Goal: Task Accomplishment & Management: Complete application form

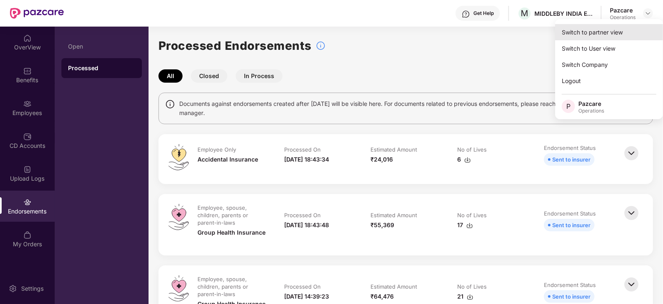
click at [613, 29] on div "Switch to partner view" at bounding box center [609, 32] width 108 height 16
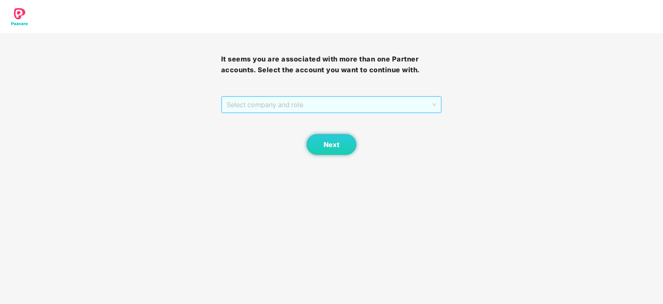
click at [333, 107] on span "Select company and role" at bounding box center [332, 105] width 210 height 16
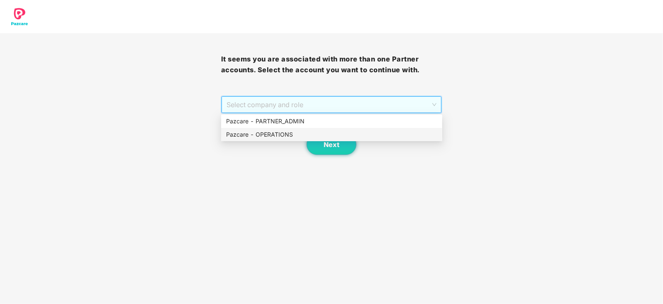
click at [282, 137] on div "Pazcare - OPERATIONS" at bounding box center [331, 134] width 211 height 9
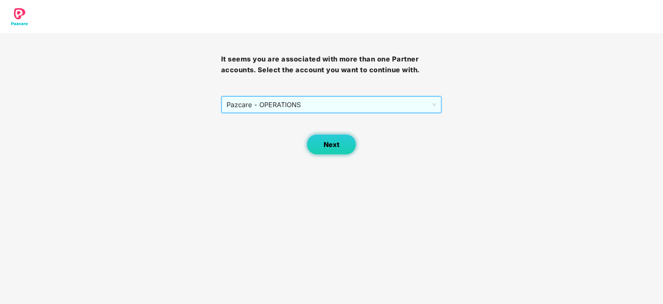
click at [322, 143] on button "Next" at bounding box center [332, 144] width 50 height 21
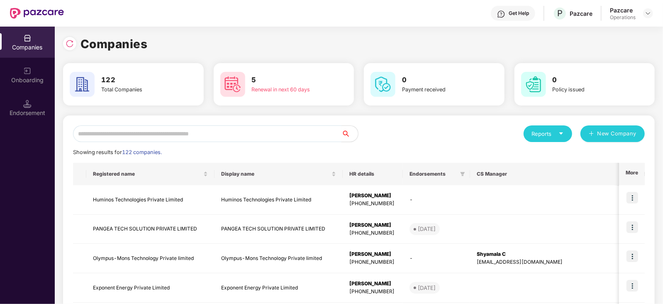
click at [162, 125] on input "text" at bounding box center [207, 133] width 269 height 17
paste input "**********"
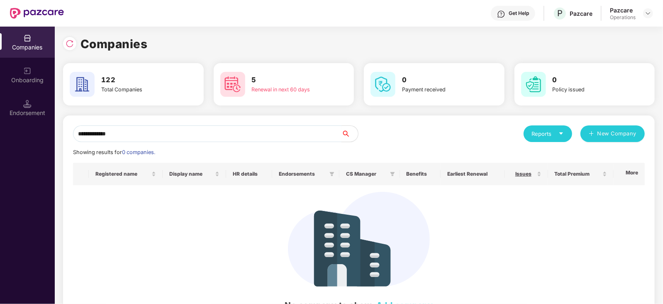
click at [78, 139] on input "**********" at bounding box center [207, 133] width 269 height 17
click at [134, 134] on input "**********" at bounding box center [207, 133] width 269 height 17
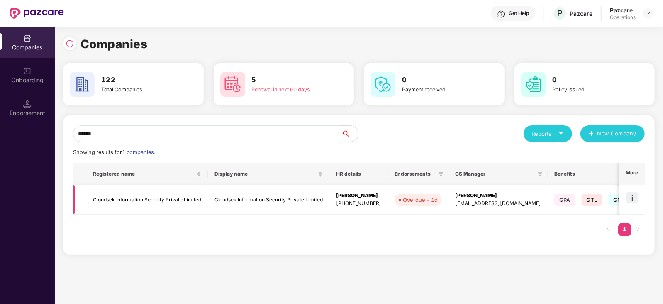
type input "******"
click at [141, 195] on td "Cloudsek Information Security Private Limited" at bounding box center [147, 199] width 122 height 29
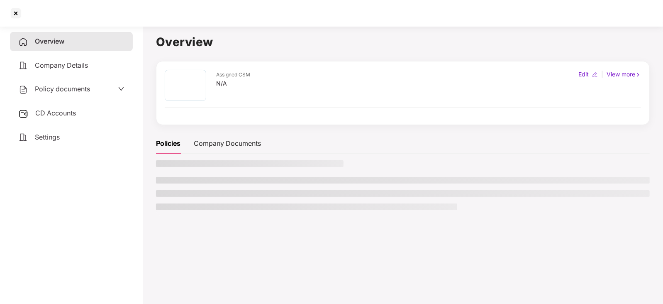
click at [60, 86] on span "Policy documents" at bounding box center [62, 89] width 55 height 8
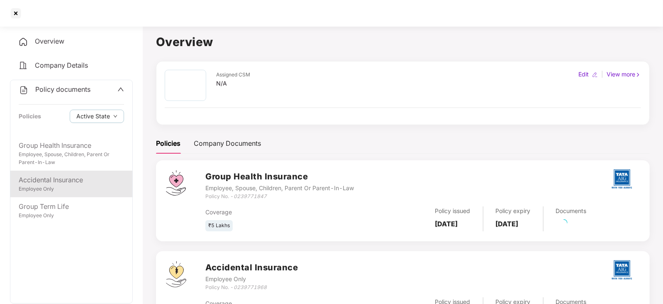
click at [73, 181] on div "Accidental Insurance" at bounding box center [71, 180] width 105 height 10
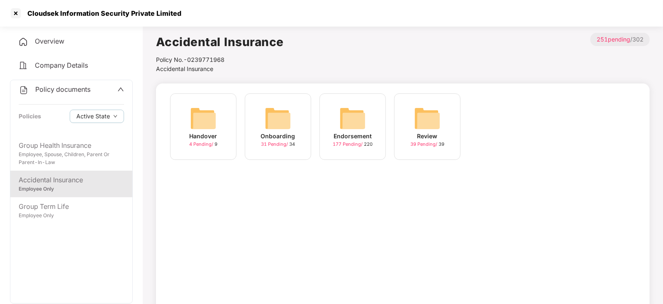
click at [345, 120] on img at bounding box center [353, 118] width 27 height 27
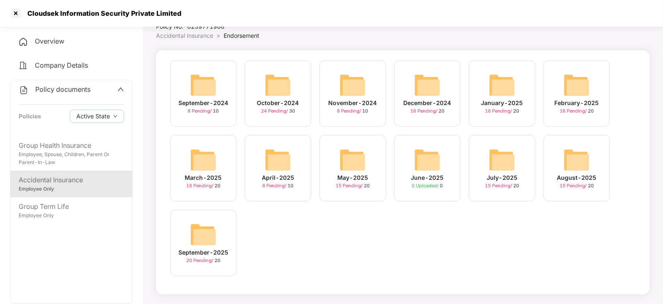
scroll to position [34, 0]
click at [596, 166] on div "August-2025 15 Pending / 20" at bounding box center [577, 167] width 66 height 66
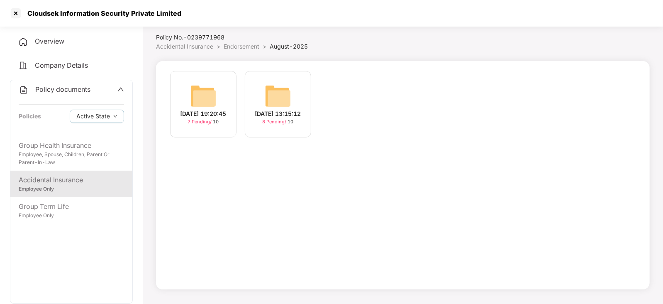
scroll to position [34, 0]
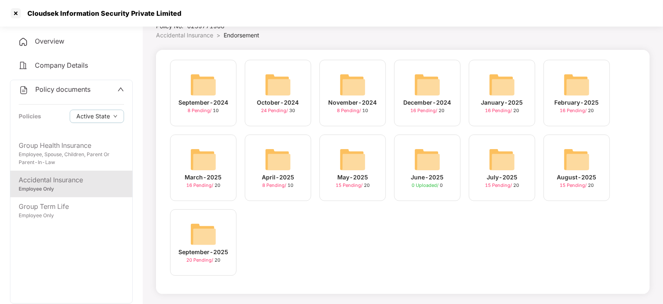
click at [222, 235] on div "September-2025 20 Pending / 20" at bounding box center [203, 242] width 66 height 66
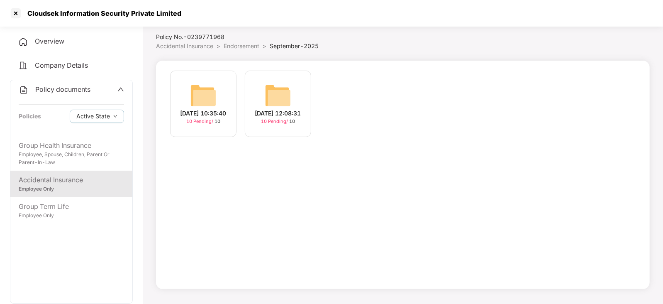
scroll to position [22, 0]
click at [284, 96] on img at bounding box center [278, 96] width 27 height 27
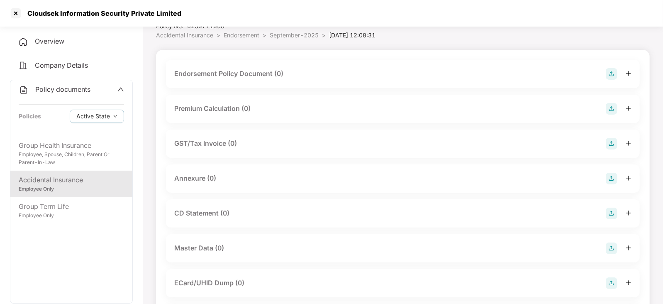
click at [616, 72] on img at bounding box center [612, 74] width 12 height 12
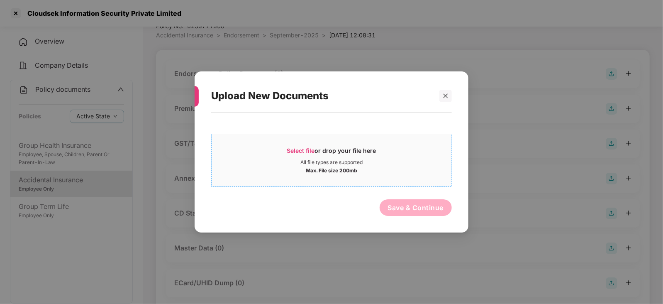
click at [298, 151] on span "Select file" at bounding box center [301, 150] width 28 height 7
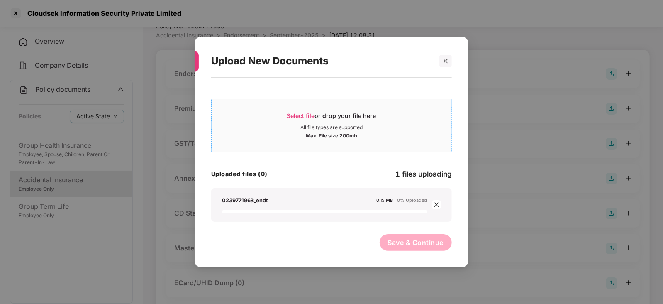
click at [305, 117] on span "Select file" at bounding box center [301, 115] width 28 height 7
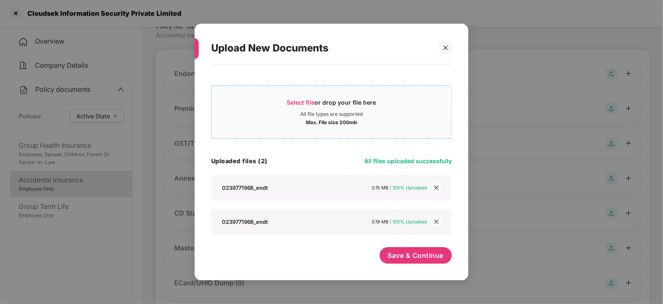
click at [306, 103] on span "Select file" at bounding box center [301, 102] width 28 height 7
click at [425, 251] on span "Save & Continue" at bounding box center [416, 255] width 56 height 9
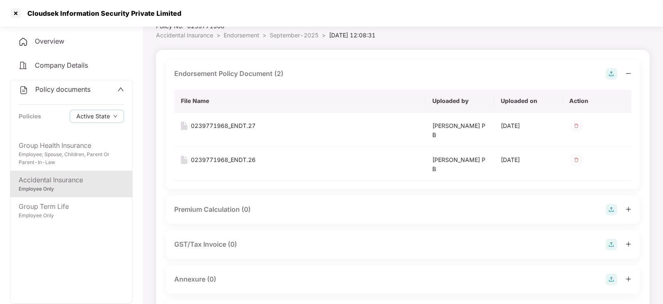
click at [612, 209] on img at bounding box center [612, 210] width 12 height 12
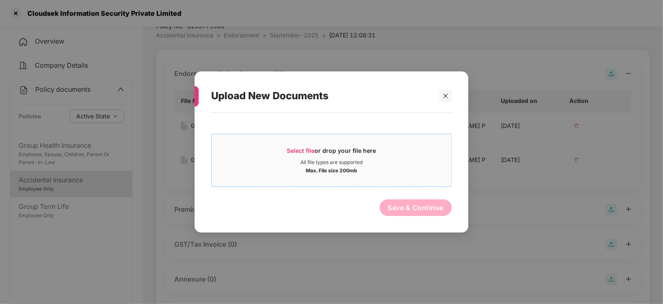
click at [291, 148] on span "Select file" at bounding box center [301, 150] width 28 height 7
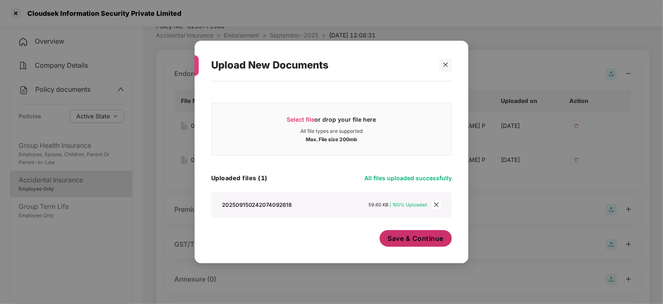
click at [406, 239] on span "Save & Continue" at bounding box center [416, 238] width 56 height 9
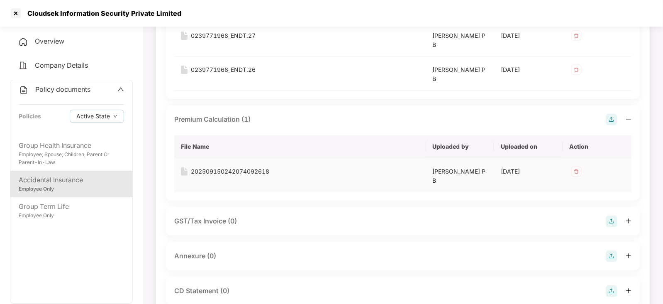
scroll to position [137, 0]
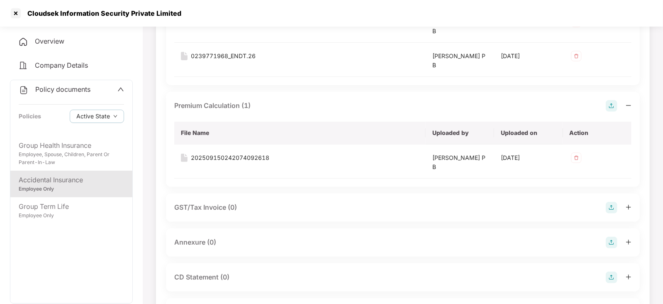
click at [608, 244] on img at bounding box center [612, 243] width 12 height 12
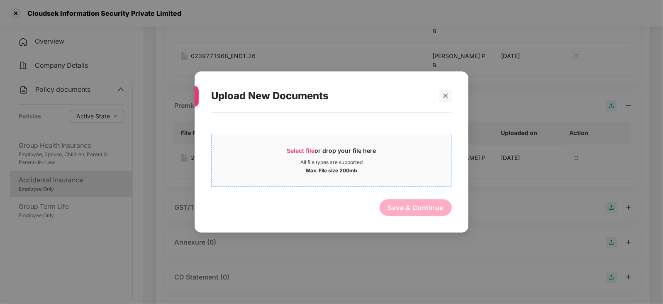
click at [298, 155] on div "Select file or drop your file here" at bounding box center [331, 153] width 89 height 12
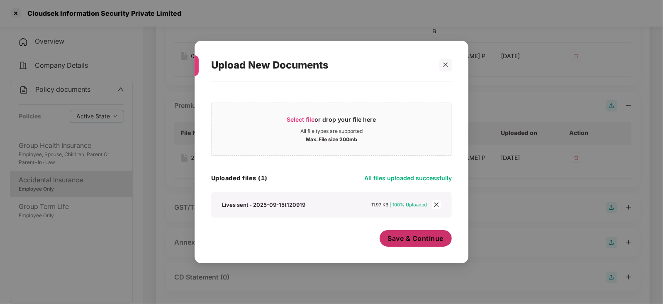
click at [397, 236] on span "Save & Continue" at bounding box center [416, 238] width 56 height 9
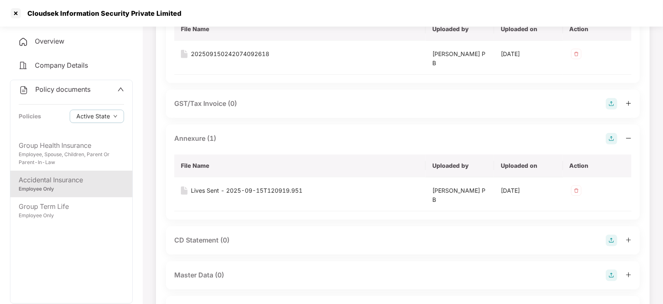
scroll to position [293, 0]
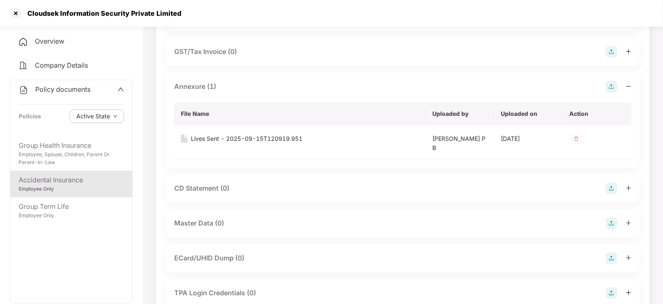
click at [214, 222] on div "Master Data (0)" at bounding box center [199, 223] width 50 height 10
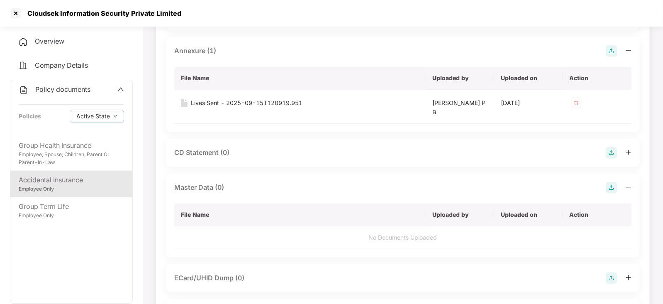
scroll to position [345, 0]
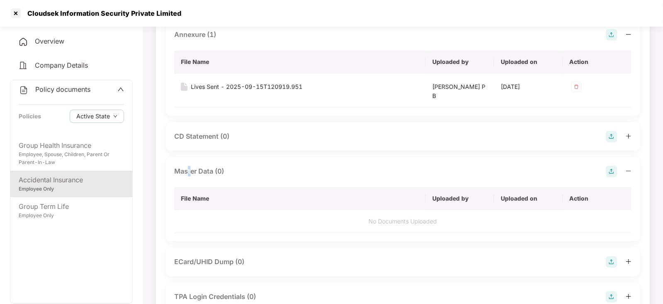
click at [189, 167] on div "Master Data (0)" at bounding box center [199, 171] width 50 height 10
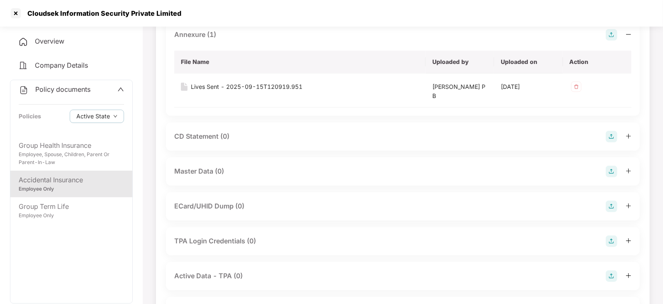
click at [193, 170] on div "Master Data (0)" at bounding box center [199, 171] width 50 height 10
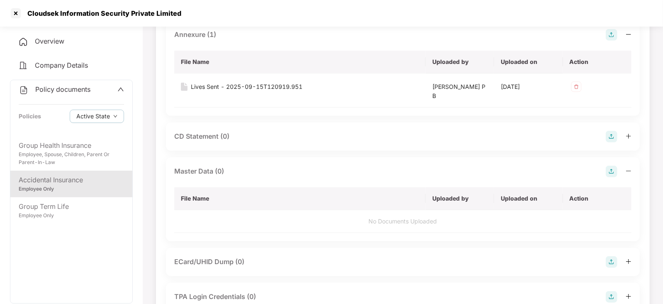
click at [610, 171] on img at bounding box center [612, 172] width 12 height 12
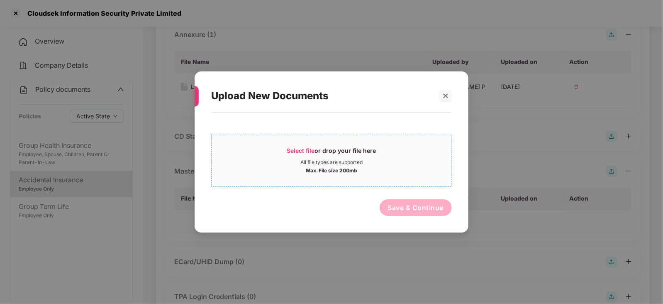
click at [308, 153] on span "Select file" at bounding box center [301, 150] width 28 height 7
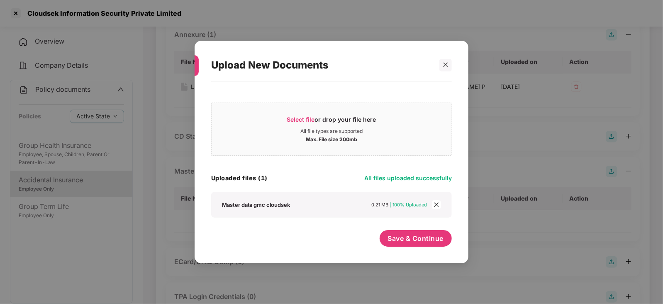
click at [435, 208] on span "close" at bounding box center [436, 204] width 9 height 9
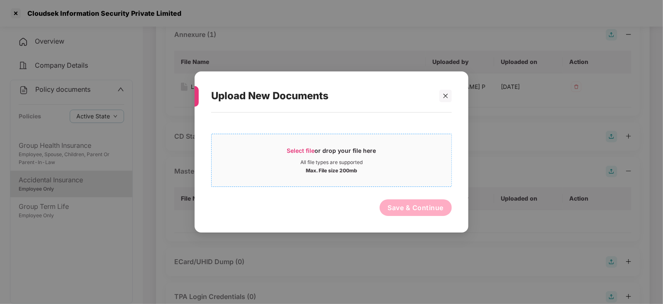
click at [299, 148] on span "Select file" at bounding box center [301, 150] width 28 height 7
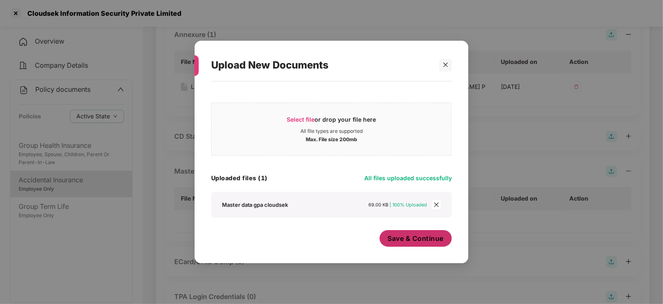
click at [401, 239] on span "Save & Continue" at bounding box center [416, 238] width 56 height 9
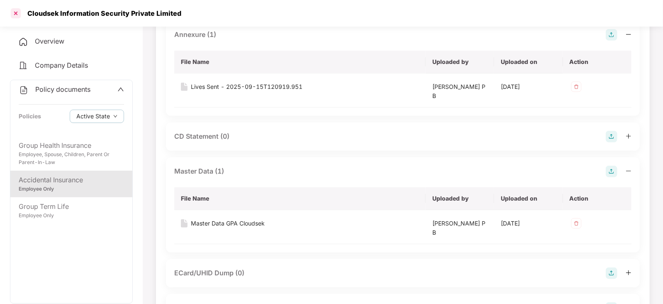
click at [18, 14] on div at bounding box center [15, 13] width 13 height 13
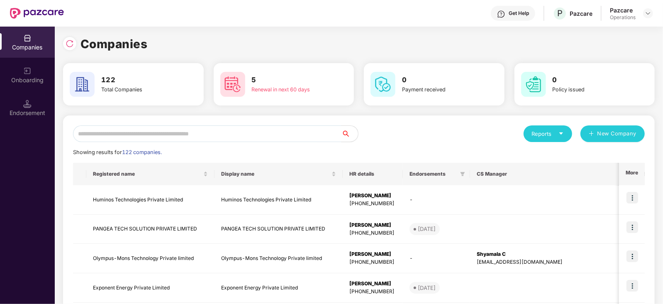
scroll to position [0, 0]
click at [152, 138] on input "text" at bounding box center [207, 133] width 269 height 17
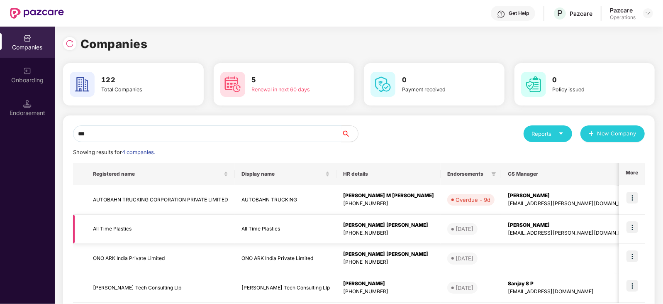
type input "***"
click at [113, 224] on td "All Time Plastics" at bounding box center [160, 229] width 149 height 29
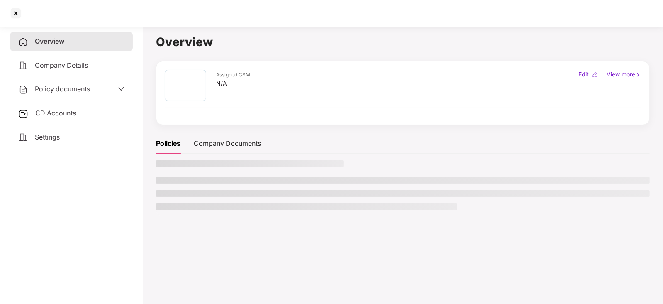
click at [60, 114] on span "CD Accounts" at bounding box center [55, 113] width 41 height 8
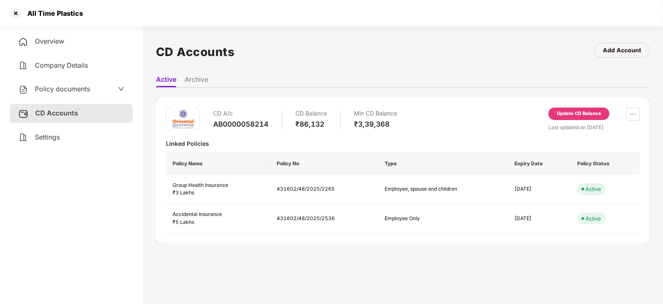
click at [566, 118] on div "Update CD Balance" at bounding box center [579, 114] width 61 height 12
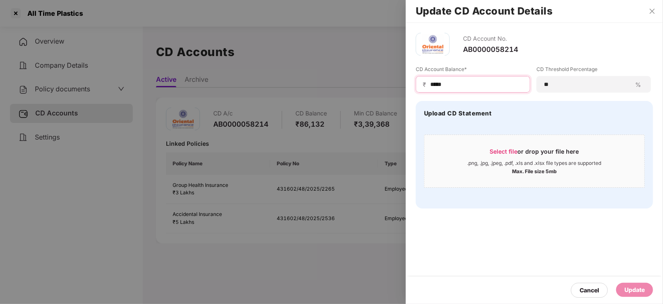
drag, startPoint x: 436, startPoint y: 85, endPoint x: 417, endPoint y: 85, distance: 18.7
click at [417, 85] on div "₹ *****" at bounding box center [473, 84] width 115 height 17
paste input "*"
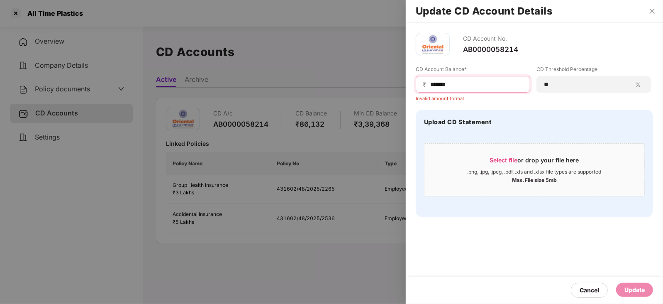
click at [430, 81] on input "******" at bounding box center [477, 84] width 94 height 9
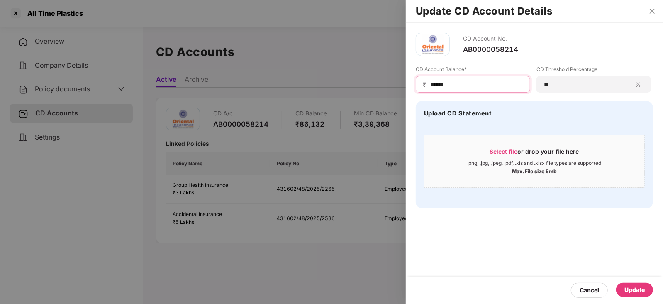
type input "******"
click at [629, 291] on div "Update" at bounding box center [635, 289] width 20 height 9
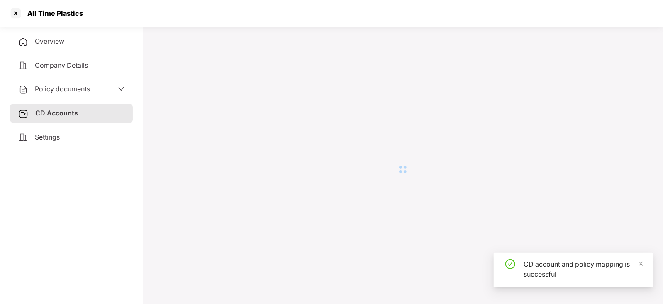
click at [61, 93] on span "Policy documents" at bounding box center [62, 89] width 55 height 8
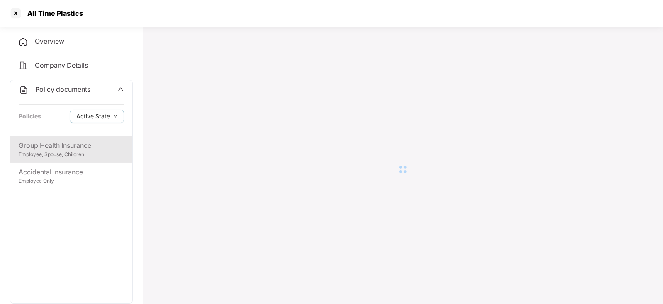
click at [64, 153] on div "Employee, Spouse, Children" at bounding box center [71, 155] width 105 height 8
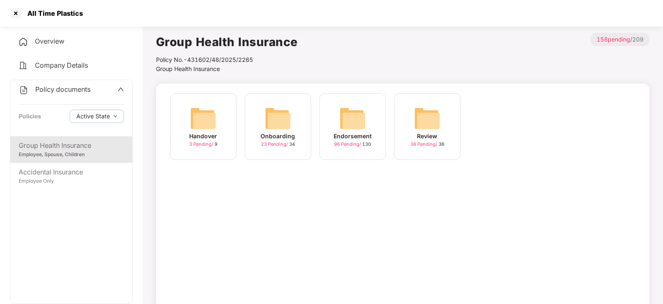
click at [352, 119] on img at bounding box center [353, 118] width 27 height 27
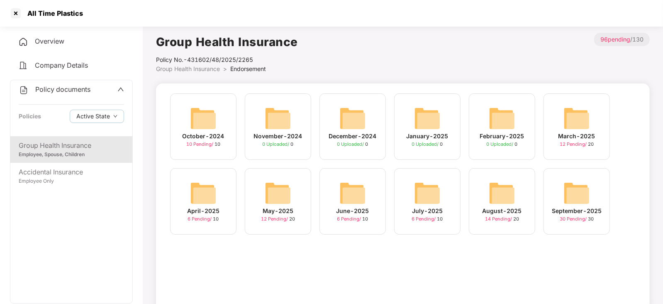
click at [513, 193] on img at bounding box center [502, 193] width 27 height 27
click at [573, 203] on img at bounding box center [577, 193] width 27 height 27
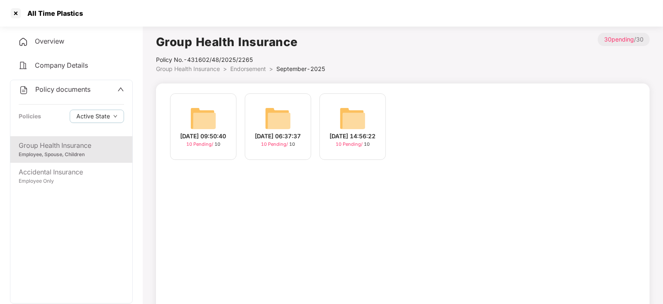
click at [350, 115] on img at bounding box center [353, 118] width 27 height 27
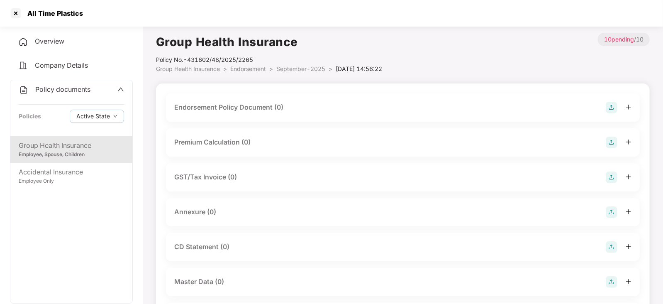
click at [614, 107] on img at bounding box center [612, 108] width 12 height 12
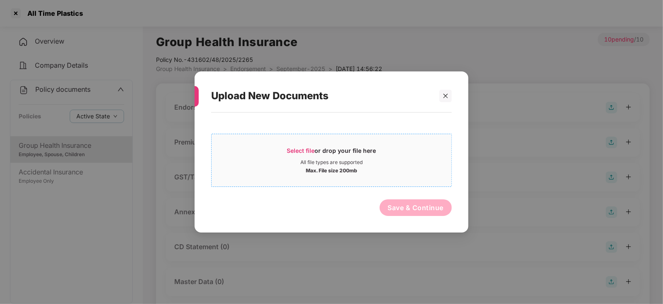
click at [299, 151] on span "Select file" at bounding box center [301, 150] width 28 height 7
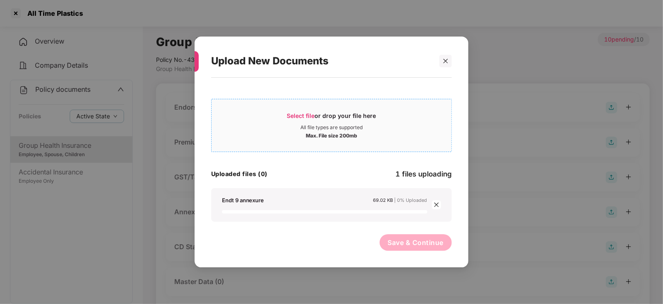
click at [301, 117] on span "Select file" at bounding box center [301, 115] width 28 height 7
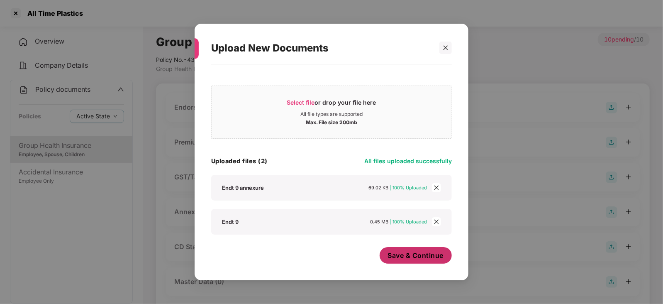
click at [428, 253] on span "Save & Continue" at bounding box center [416, 255] width 56 height 9
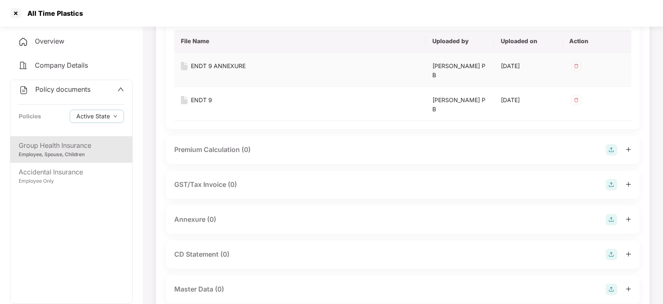
scroll to position [103, 0]
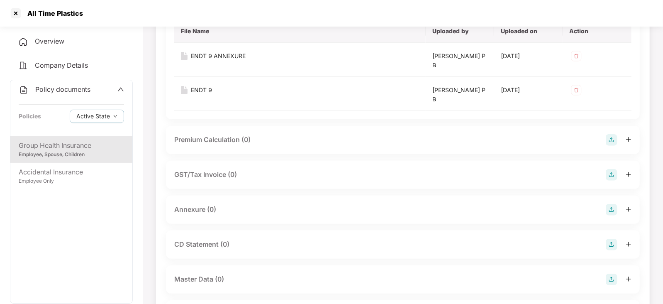
click at [608, 136] on img at bounding box center [612, 140] width 12 height 12
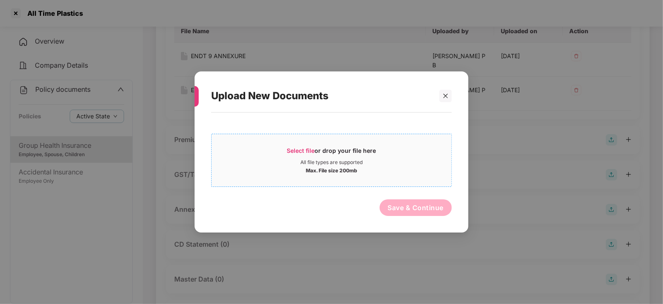
click at [304, 147] on span "Select file" at bounding box center [301, 150] width 28 height 7
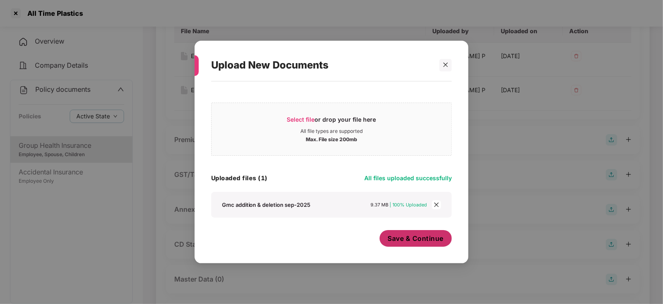
click at [415, 235] on span "Save & Continue" at bounding box center [416, 238] width 56 height 9
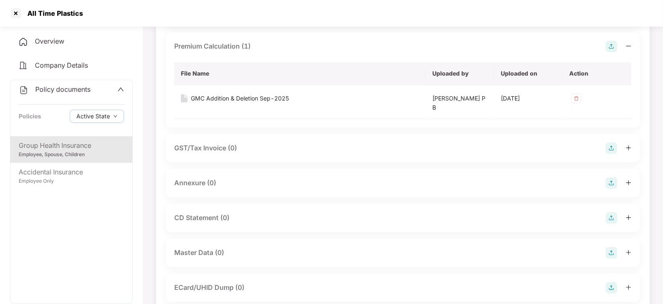
scroll to position [207, 0]
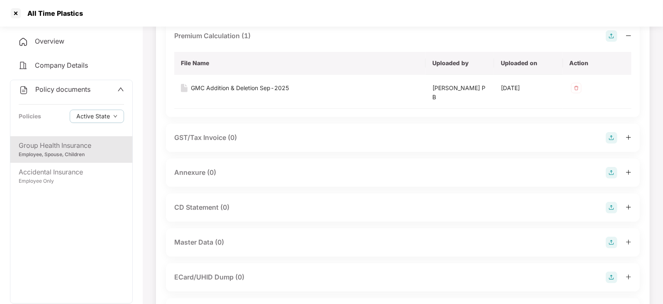
click at [607, 175] on img at bounding box center [612, 173] width 12 height 12
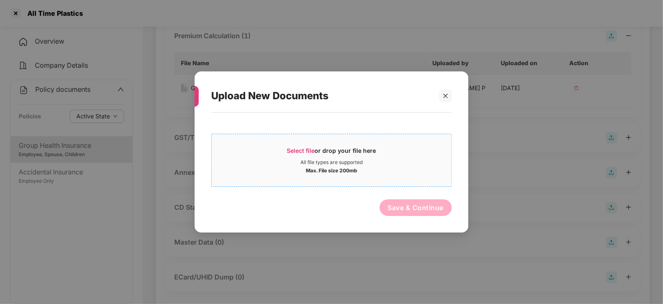
click at [299, 147] on span "Select file" at bounding box center [301, 150] width 28 height 7
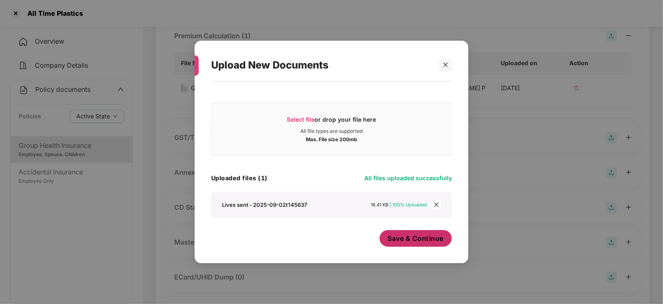
click at [406, 247] on div "Save & Continue" at bounding box center [416, 240] width 73 height 21
click at [406, 243] on button "Save & Continue" at bounding box center [416, 238] width 73 height 17
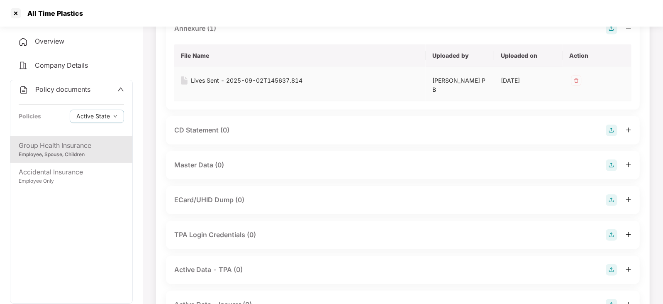
scroll to position [363, 0]
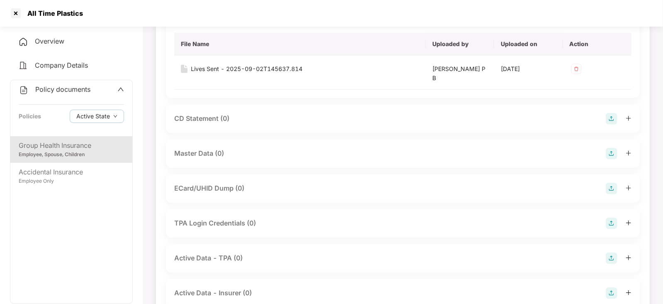
click at [611, 156] on img at bounding box center [612, 154] width 12 height 12
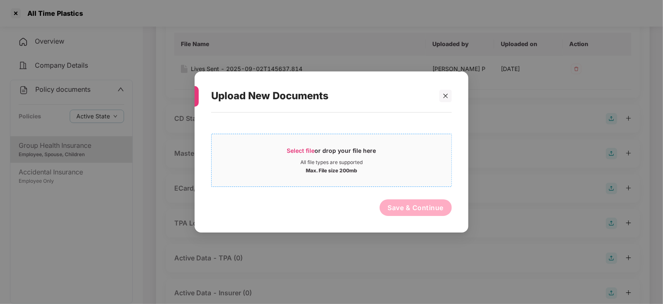
click at [304, 147] on span "Select file" at bounding box center [301, 150] width 28 height 7
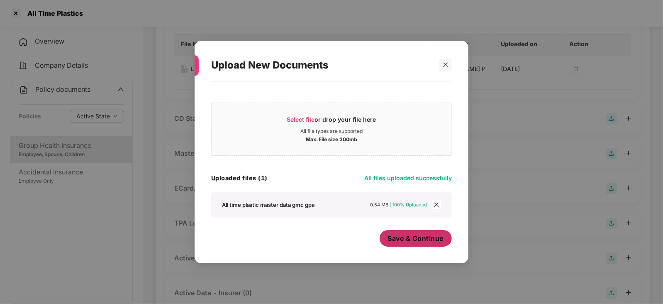
click at [395, 242] on span "Save & Continue" at bounding box center [416, 238] width 56 height 9
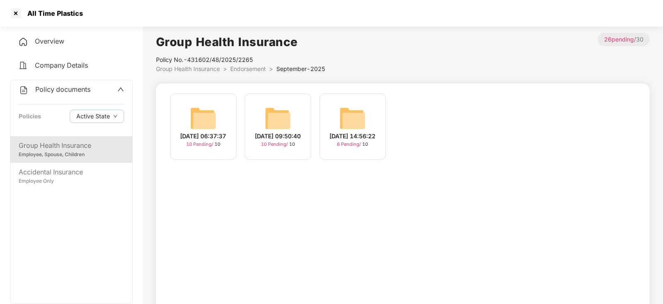
click at [182, 115] on div "[DATE] 06:37:37 10 Pending / 10" at bounding box center [203, 126] width 66 height 66
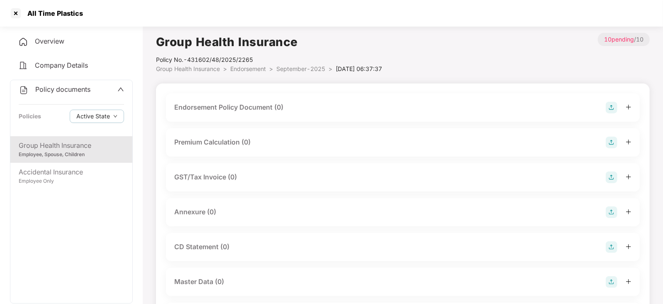
click at [612, 110] on img at bounding box center [612, 108] width 12 height 12
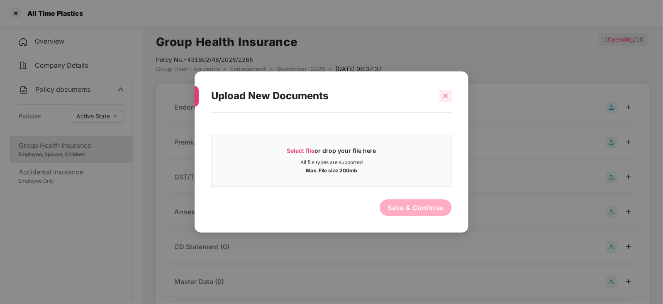
click at [443, 98] on icon "close" at bounding box center [446, 96] width 6 height 6
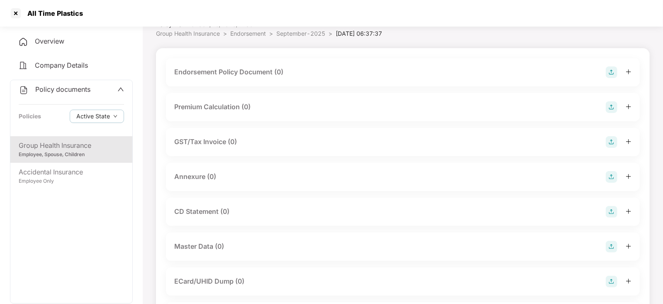
scroll to position [51, 0]
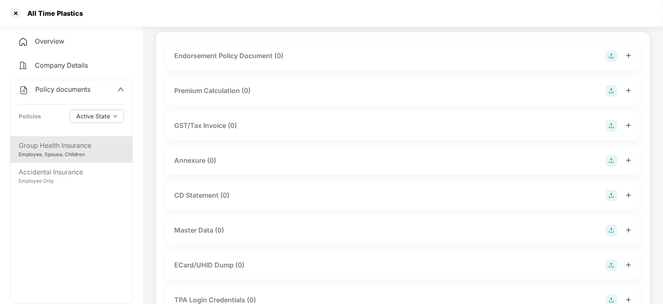
click at [610, 231] on img at bounding box center [612, 231] width 12 height 12
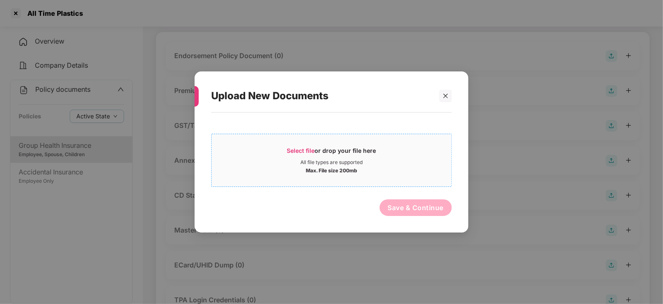
click at [303, 145] on span "Select file or drop your file here All file types are supported Max. File size …" at bounding box center [332, 160] width 240 height 40
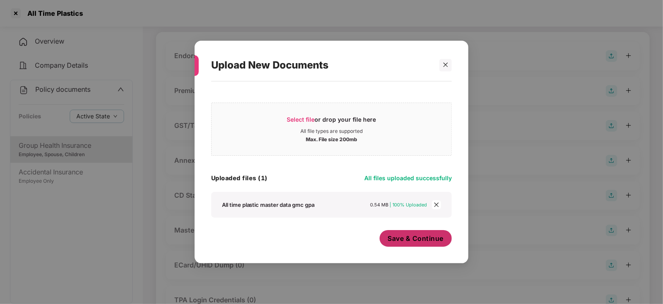
click at [401, 250] on div "Save & Continue" at bounding box center [416, 240] width 73 height 21
click at [401, 246] on button "Save & Continue" at bounding box center [416, 238] width 73 height 17
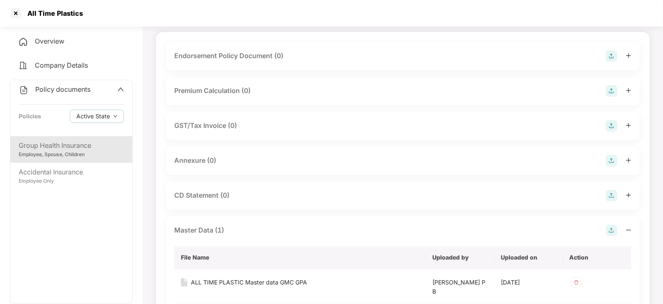
scroll to position [0, 0]
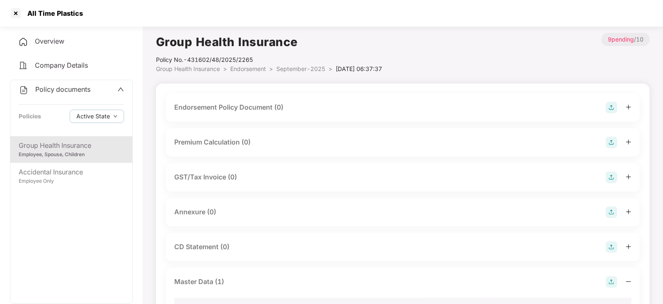
click at [611, 102] on img at bounding box center [612, 108] width 12 height 12
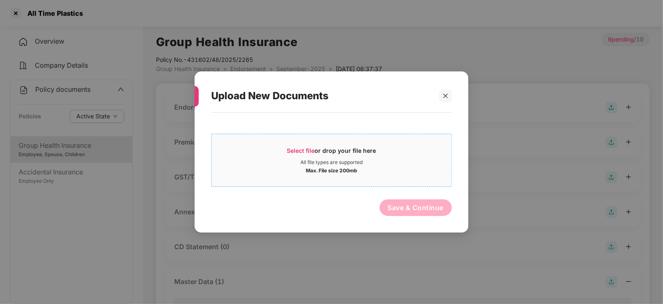
click at [312, 153] on span "Select file" at bounding box center [301, 150] width 28 height 7
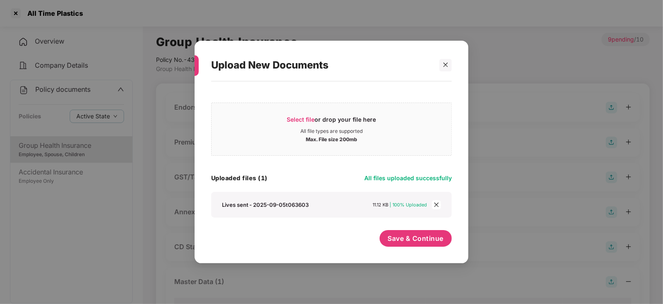
click at [441, 205] on div at bounding box center [437, 204] width 10 height 9
click at [435, 203] on icon "close" at bounding box center [436, 205] width 5 height 5
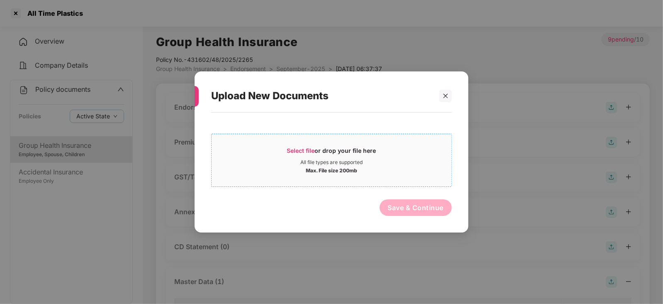
click at [321, 148] on div "Select file or drop your file here" at bounding box center [331, 153] width 89 height 12
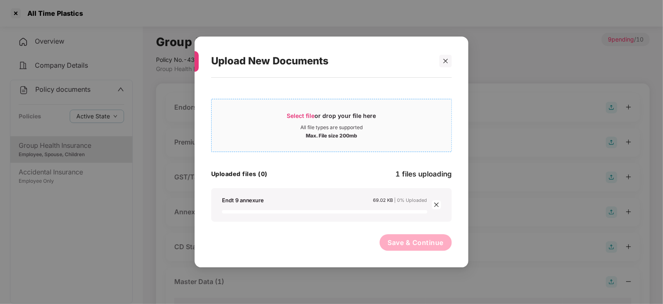
click at [294, 110] on span "Select file or drop your file here All file types are supported Max. File size …" at bounding box center [332, 125] width 240 height 40
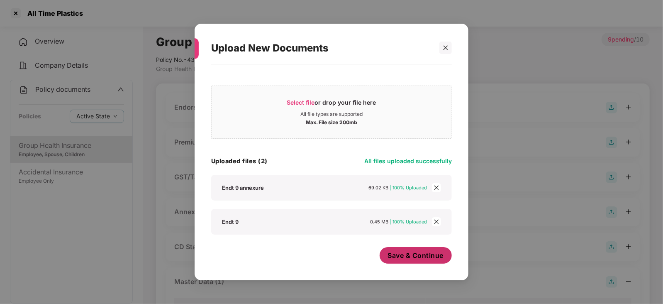
click at [407, 254] on span "Save & Continue" at bounding box center [416, 255] width 56 height 9
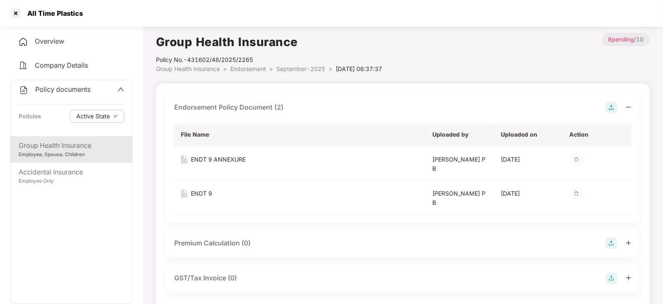
click at [614, 240] on img at bounding box center [612, 243] width 12 height 12
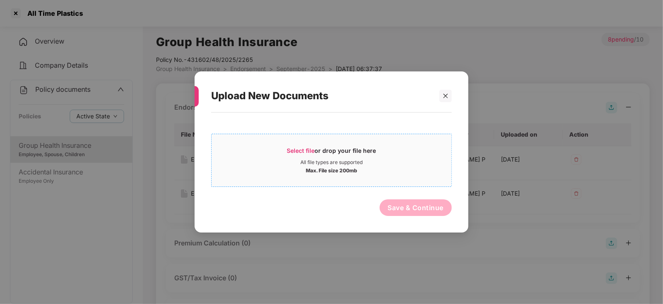
click at [315, 149] on span "Select file" at bounding box center [301, 150] width 28 height 7
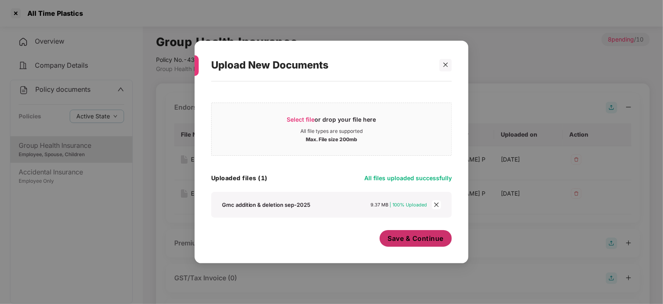
click at [400, 237] on span "Save & Continue" at bounding box center [416, 238] width 56 height 9
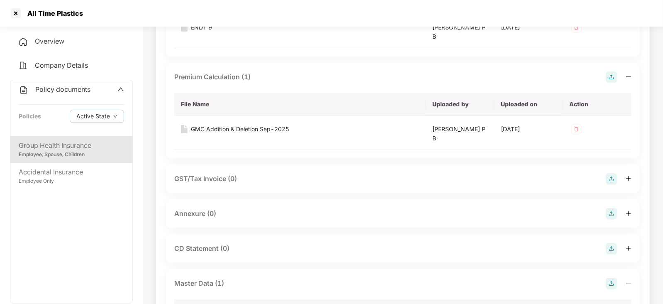
scroll to position [259, 0]
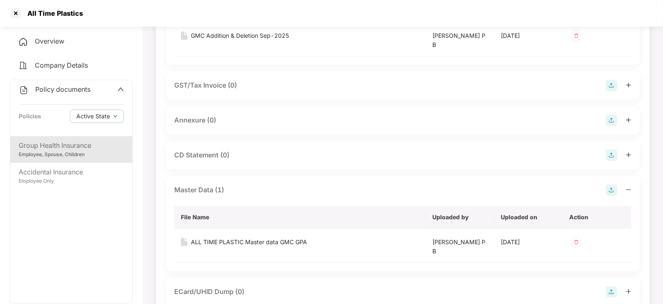
click at [613, 117] on img at bounding box center [612, 121] width 12 height 12
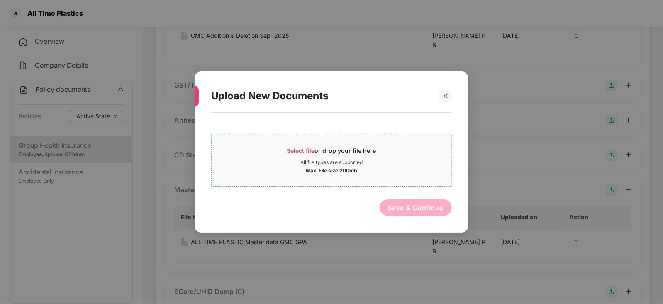
click at [309, 151] on span "Select file" at bounding box center [301, 150] width 28 height 7
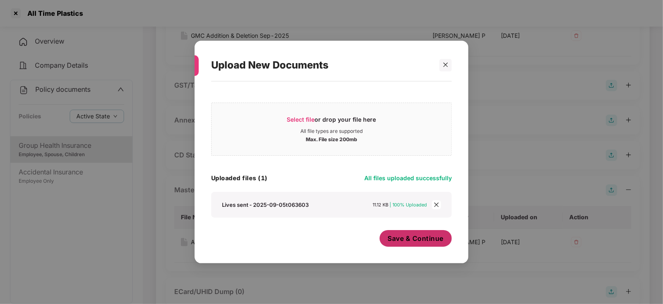
click at [389, 241] on span "Save & Continue" at bounding box center [416, 238] width 56 height 9
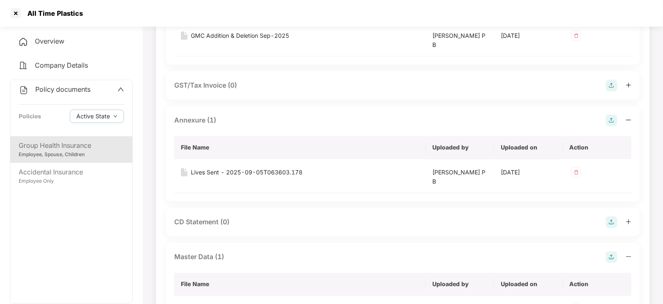
scroll to position [0, 0]
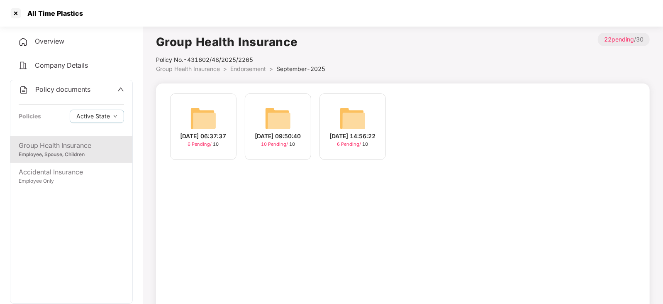
click at [288, 114] on img at bounding box center [278, 118] width 27 height 27
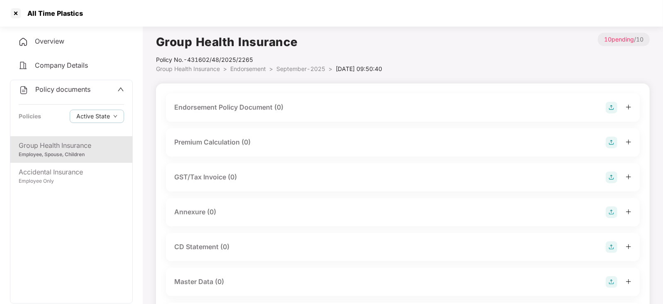
click at [608, 108] on img at bounding box center [612, 108] width 12 height 12
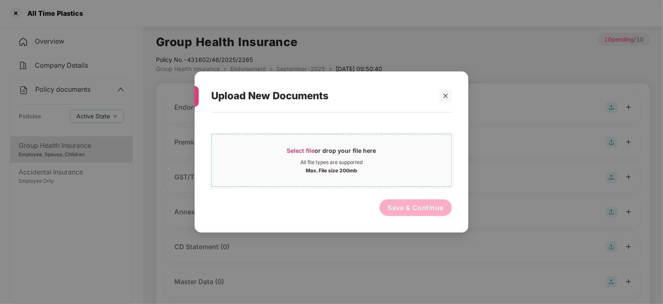
click at [308, 153] on span "Select file" at bounding box center [301, 150] width 28 height 7
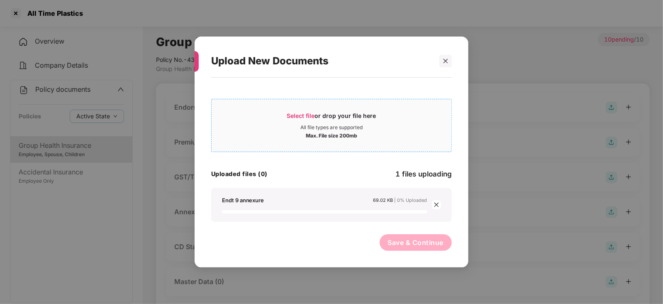
click at [297, 125] on div "All file types are supported" at bounding box center [332, 127] width 240 height 7
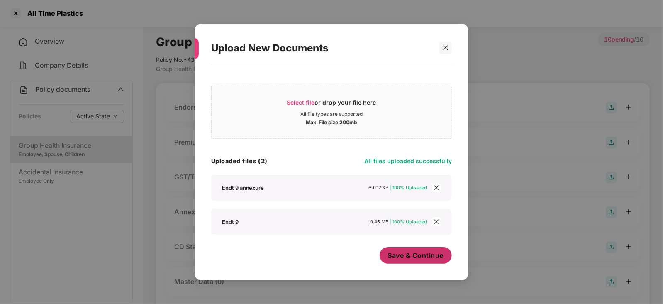
click at [406, 257] on span "Save & Continue" at bounding box center [416, 255] width 56 height 9
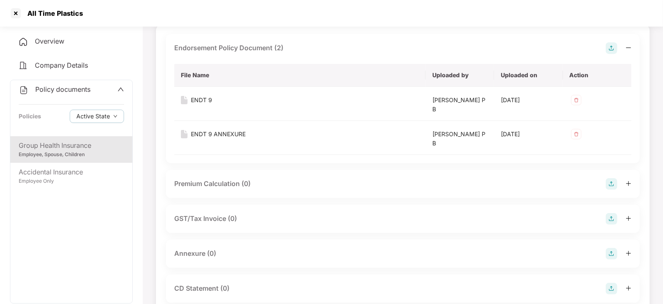
scroll to position [103, 0]
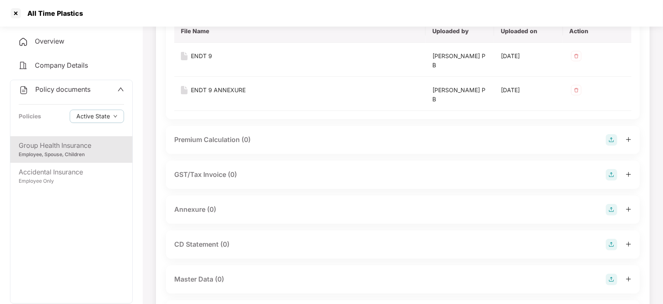
click at [608, 143] on img at bounding box center [612, 140] width 12 height 12
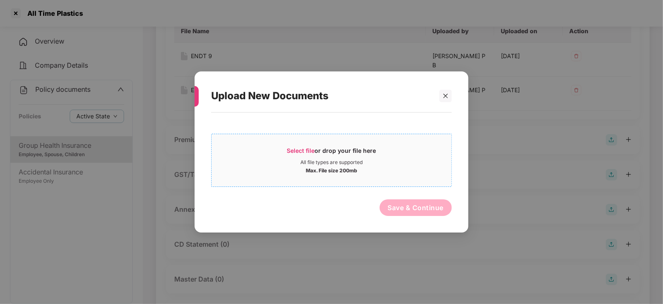
click at [313, 147] on span "Select file" at bounding box center [301, 150] width 28 height 7
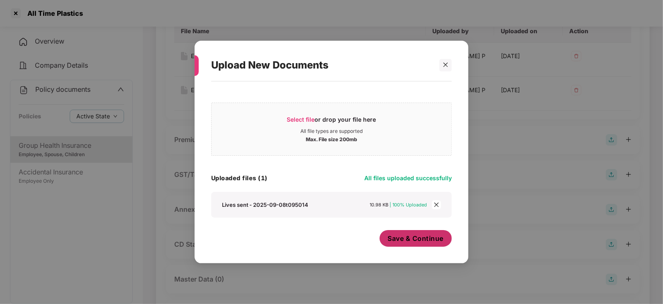
click at [381, 239] on button "Save & Continue" at bounding box center [416, 238] width 73 height 17
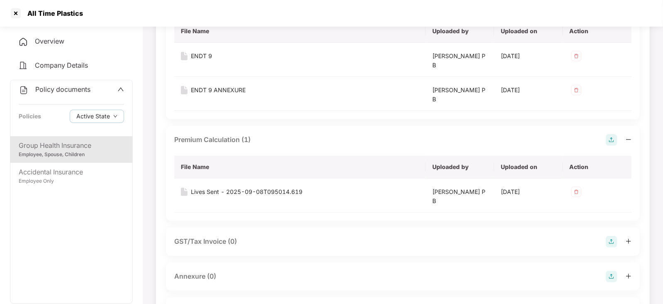
click at [609, 274] on img at bounding box center [612, 277] width 12 height 12
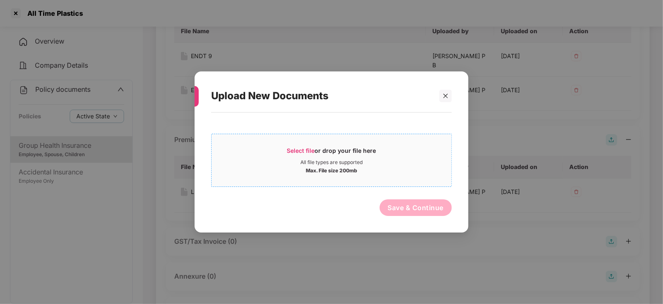
click at [307, 147] on span "Select file" at bounding box center [301, 150] width 28 height 7
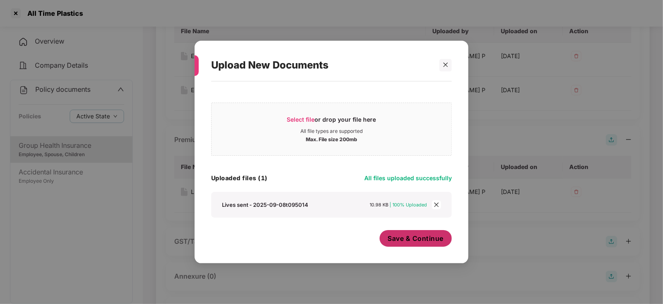
click at [401, 244] on button "Save & Continue" at bounding box center [416, 238] width 73 height 17
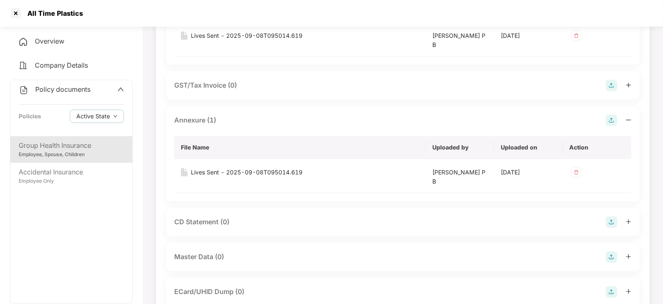
scroll to position [311, 0]
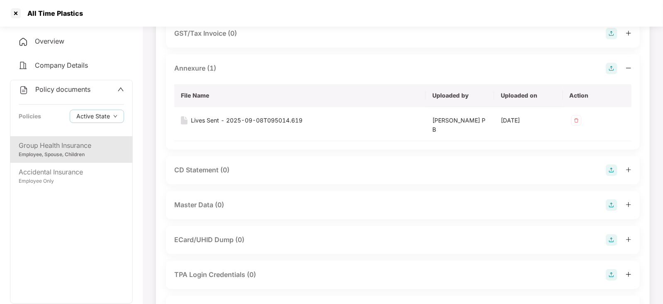
click at [612, 208] on img at bounding box center [612, 205] width 12 height 12
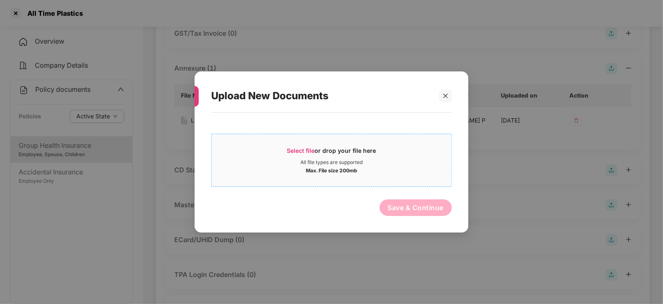
click at [315, 145] on span "Select file or drop your file here All file types are supported Max. File size …" at bounding box center [332, 160] width 240 height 40
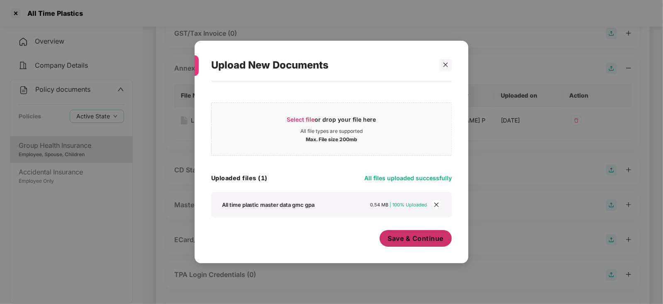
click at [406, 239] on span "Save & Continue" at bounding box center [416, 238] width 56 height 9
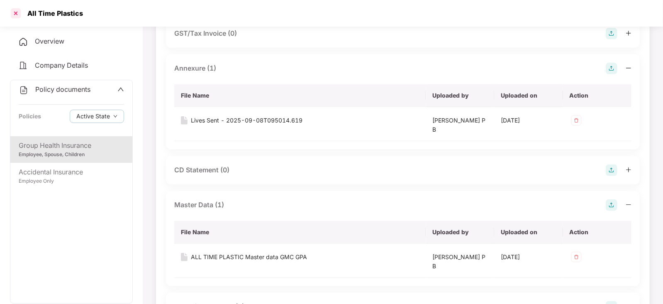
click at [16, 17] on div at bounding box center [15, 13] width 13 height 13
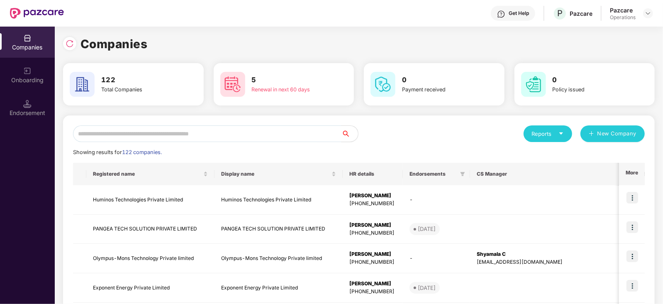
scroll to position [0, 0]
click at [24, 109] on div "Endorsement" at bounding box center [27, 113] width 55 height 8
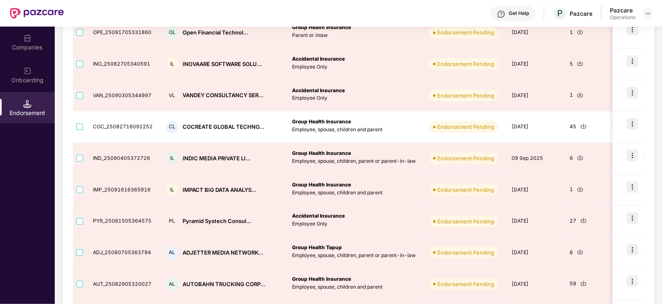
scroll to position [51, 0]
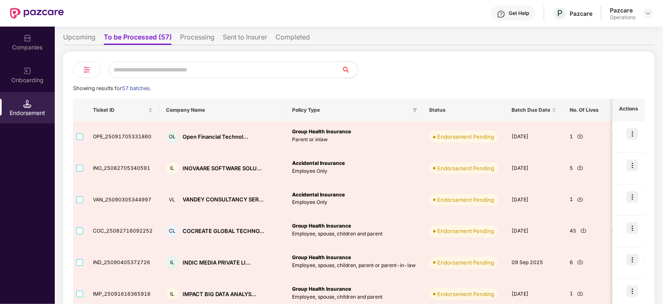
click at [17, 49] on div "Companies" at bounding box center [27, 47] width 55 height 8
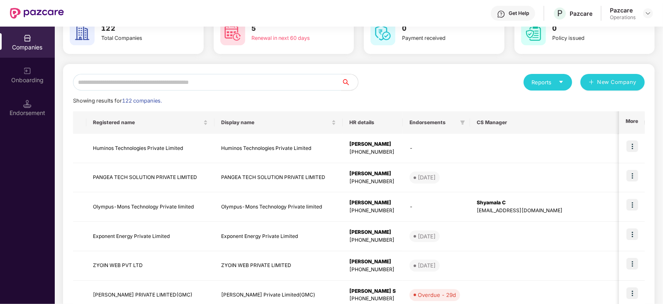
scroll to position [0, 0]
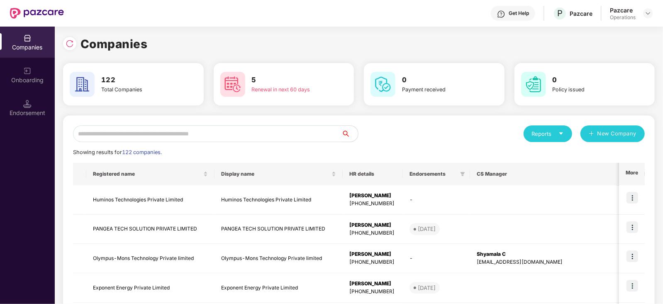
click at [125, 131] on input "text" at bounding box center [207, 133] width 269 height 17
paste input "**********"
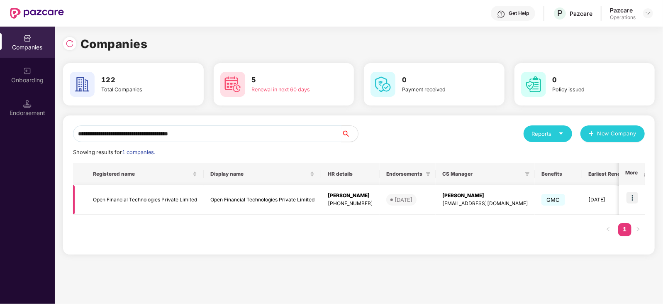
type input "**********"
click at [630, 200] on img at bounding box center [633, 198] width 12 height 12
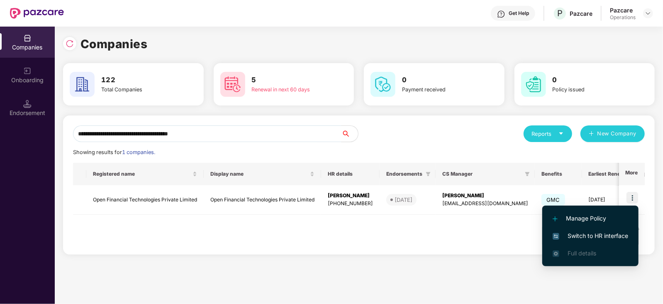
click at [610, 238] on span "Switch to HR interface" at bounding box center [591, 235] width 76 height 9
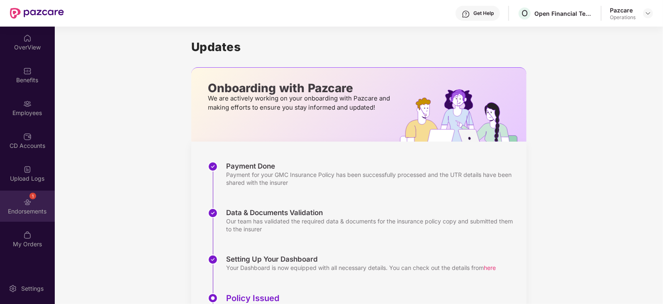
click at [29, 197] on div "1" at bounding box center [32, 196] width 7 height 7
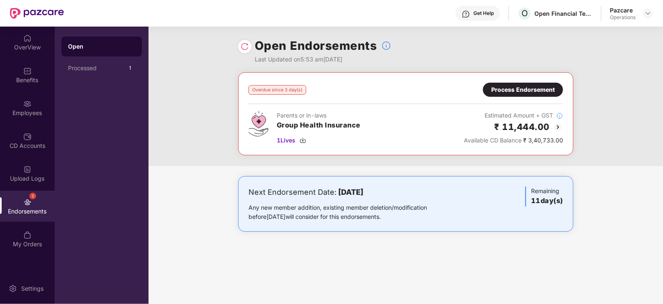
click at [520, 85] on div "Process Endorsement" at bounding box center [523, 89] width 64 height 9
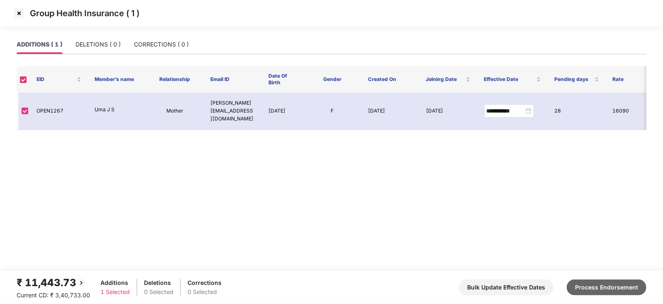
click at [592, 288] on button "Process Endorsement" at bounding box center [607, 287] width 80 height 16
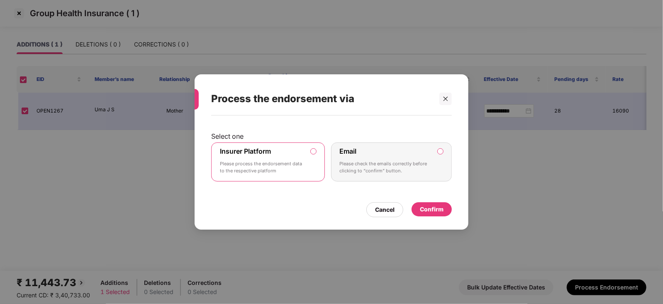
click at [422, 213] on div "Confirm" at bounding box center [432, 209] width 24 height 9
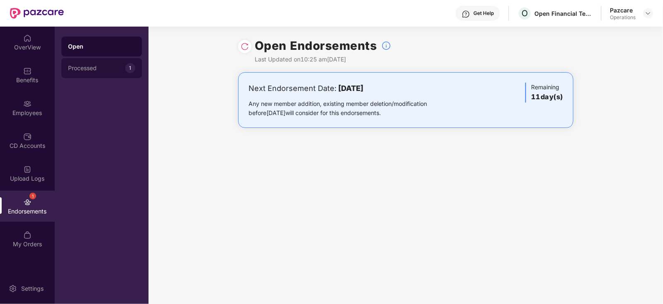
click at [92, 67] on div "Processed" at bounding box center [96, 68] width 57 height 7
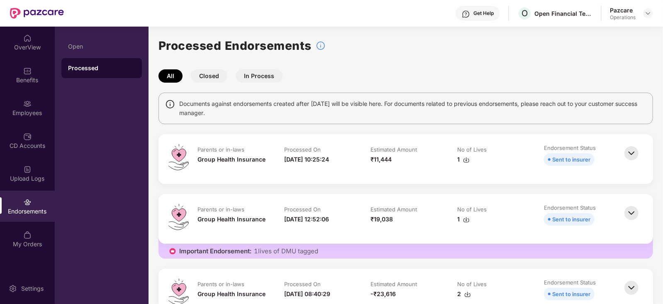
click at [466, 161] on img at bounding box center [466, 159] width 7 height 7
